Goal: Communication & Community: Answer question/provide support

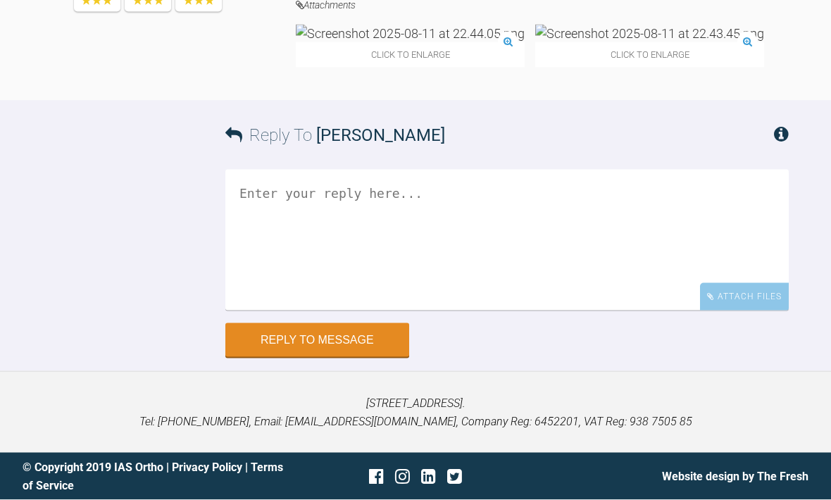
scroll to position [8706, 0]
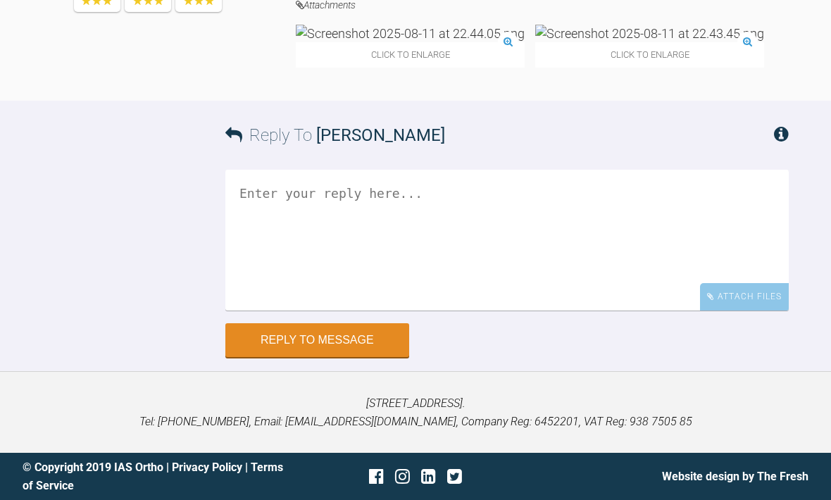
click at [463, 270] on textarea at bounding box center [506, 240] width 563 height 141
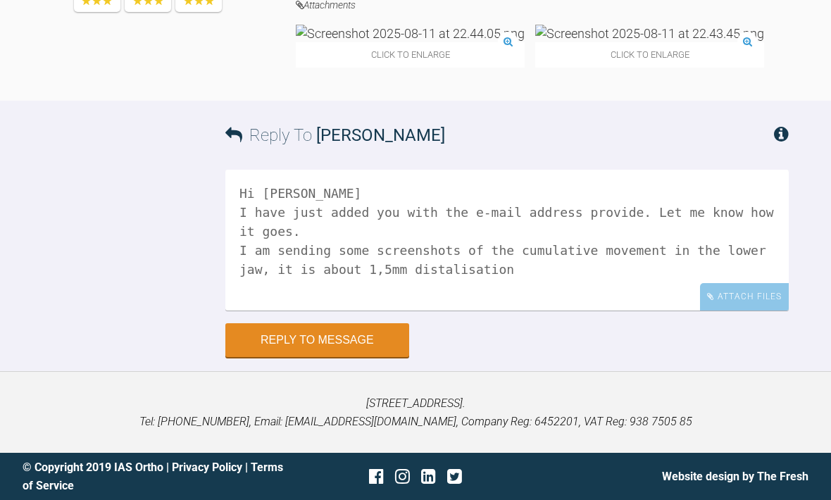
click at [724, 279] on textarea "Hi [PERSON_NAME] I have just added you with the e-mail address provide. Let me …" at bounding box center [506, 240] width 563 height 141
click at [379, 295] on textarea "Hi [PERSON_NAME] I have just added you with the e-mail address provide. Let me …" at bounding box center [506, 240] width 563 height 141
click at [356, 300] on textarea "Hi [PERSON_NAME] I have just added you with the e-mail address provide. Let me …" at bounding box center [506, 240] width 563 height 141
click at [425, 305] on textarea "Hi [PERSON_NAME] I have just added you with the e-mail address provide. Let me …" at bounding box center [506, 240] width 563 height 141
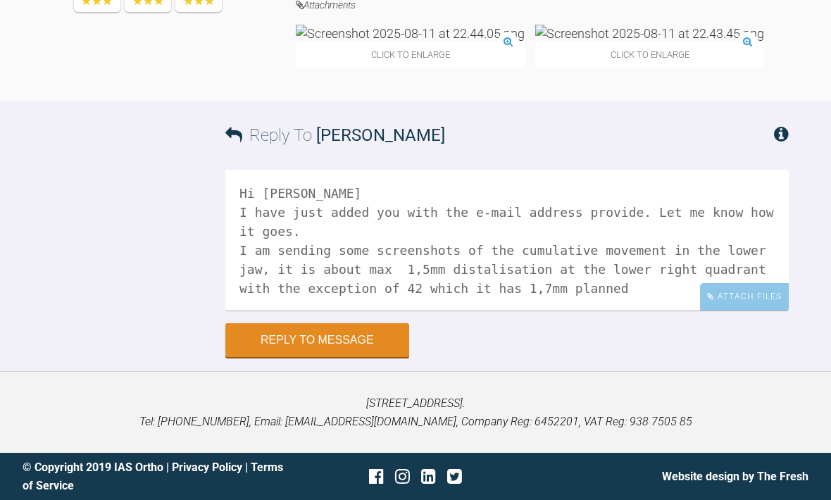
click at [537, 260] on textarea "Hi [PERSON_NAME] I have just added you with the e-mail address provide. Let me …" at bounding box center [506, 240] width 563 height 141
click at [572, 282] on textarea "Hi [PERSON_NAME] I have just added you with the e-mail address provided. Let me…" at bounding box center [506, 240] width 563 height 141
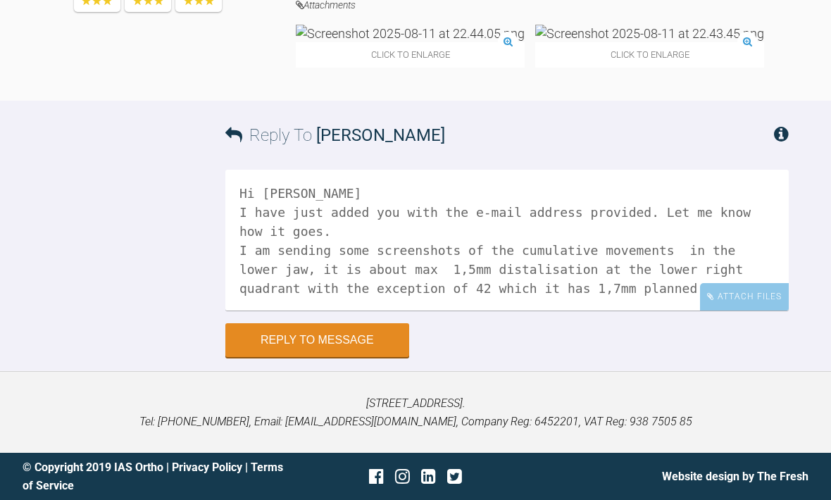
click at [762, 279] on textarea "Hi [PERSON_NAME] I have just added you with the e-mail address provided. Let me…" at bounding box center [506, 240] width 563 height 141
click at [752, 281] on textarea "Hi [PERSON_NAME] I have just added you with the e-mail address provided. Let me…" at bounding box center [506, 240] width 563 height 141
click at [251, 300] on textarea "Hi [PERSON_NAME] I have just added you with the e-mail address provided. Let me…" at bounding box center [506, 240] width 563 height 141
click at [289, 310] on textarea "Hi [PERSON_NAME] I have just added you with the e-mail address provided. Let me…" at bounding box center [506, 240] width 563 height 141
type textarea "Hi [PERSON_NAME] I have just added you with the e-mail address provided. Let me…"
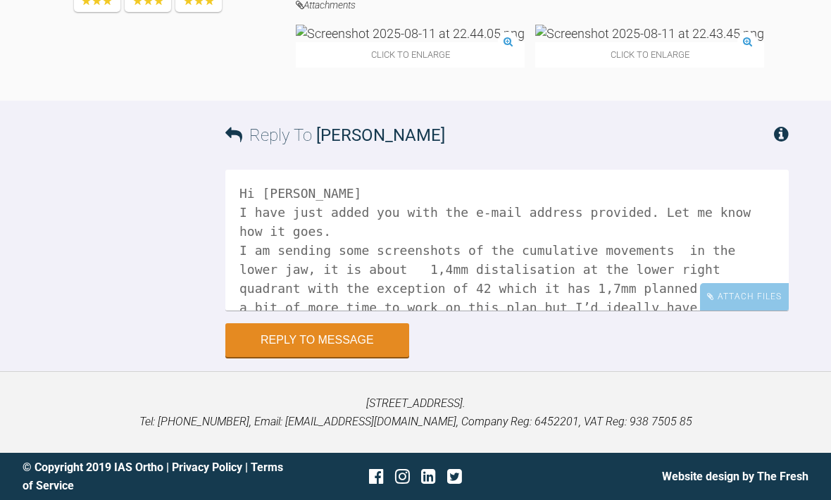
click at [743, 310] on div "Attach Files" at bounding box center [744, 296] width 89 height 27
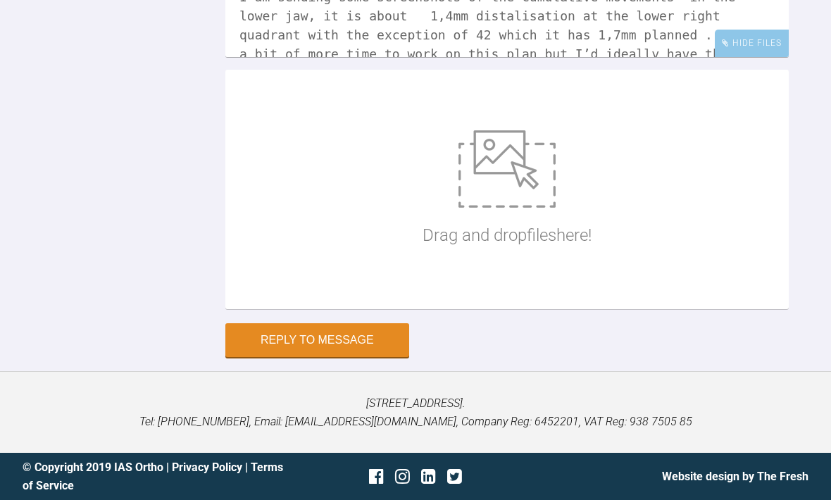
scroll to position [8798, 0]
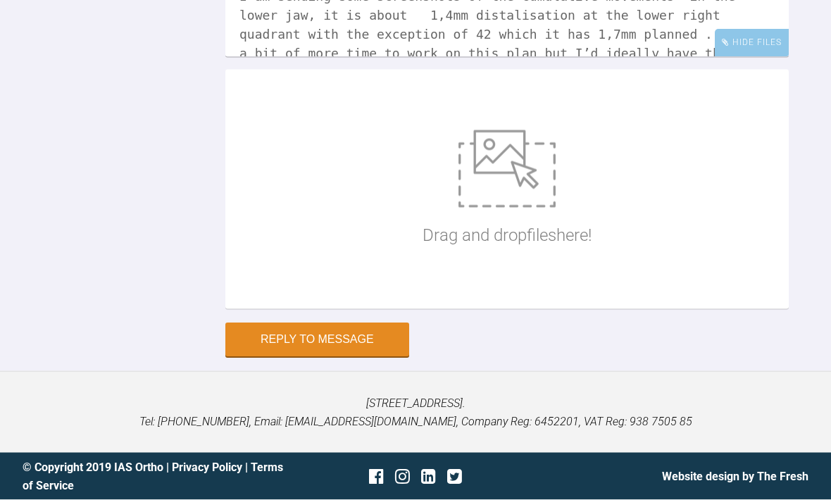
click at [548, 208] on img at bounding box center [506, 168] width 97 height 77
type input "C:\fakepath\IMG_0374.jpeg"
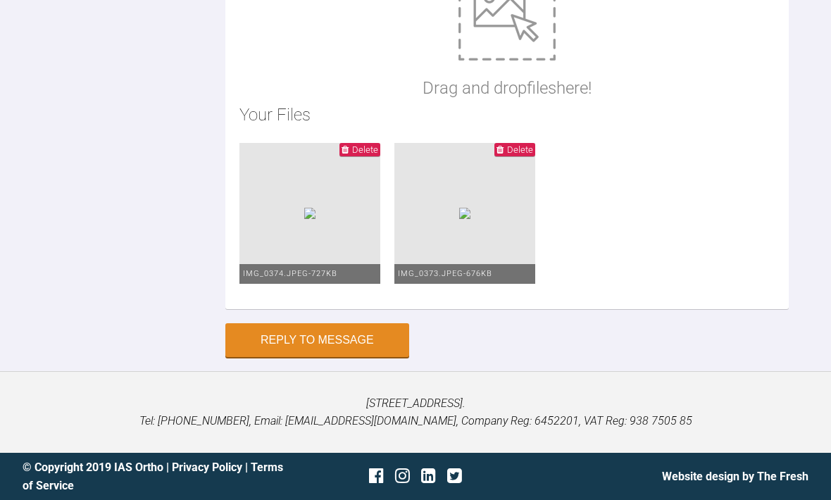
scroll to position [9032, 0]
click at [355, 357] on button "Reply to Message" at bounding box center [317, 340] width 184 height 34
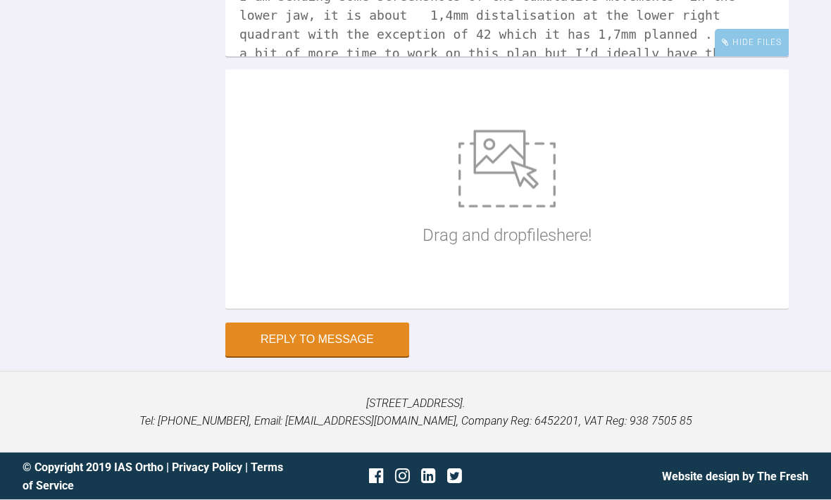
scroll to position [8884, 0]
